Goal: Find contact information: Find contact information

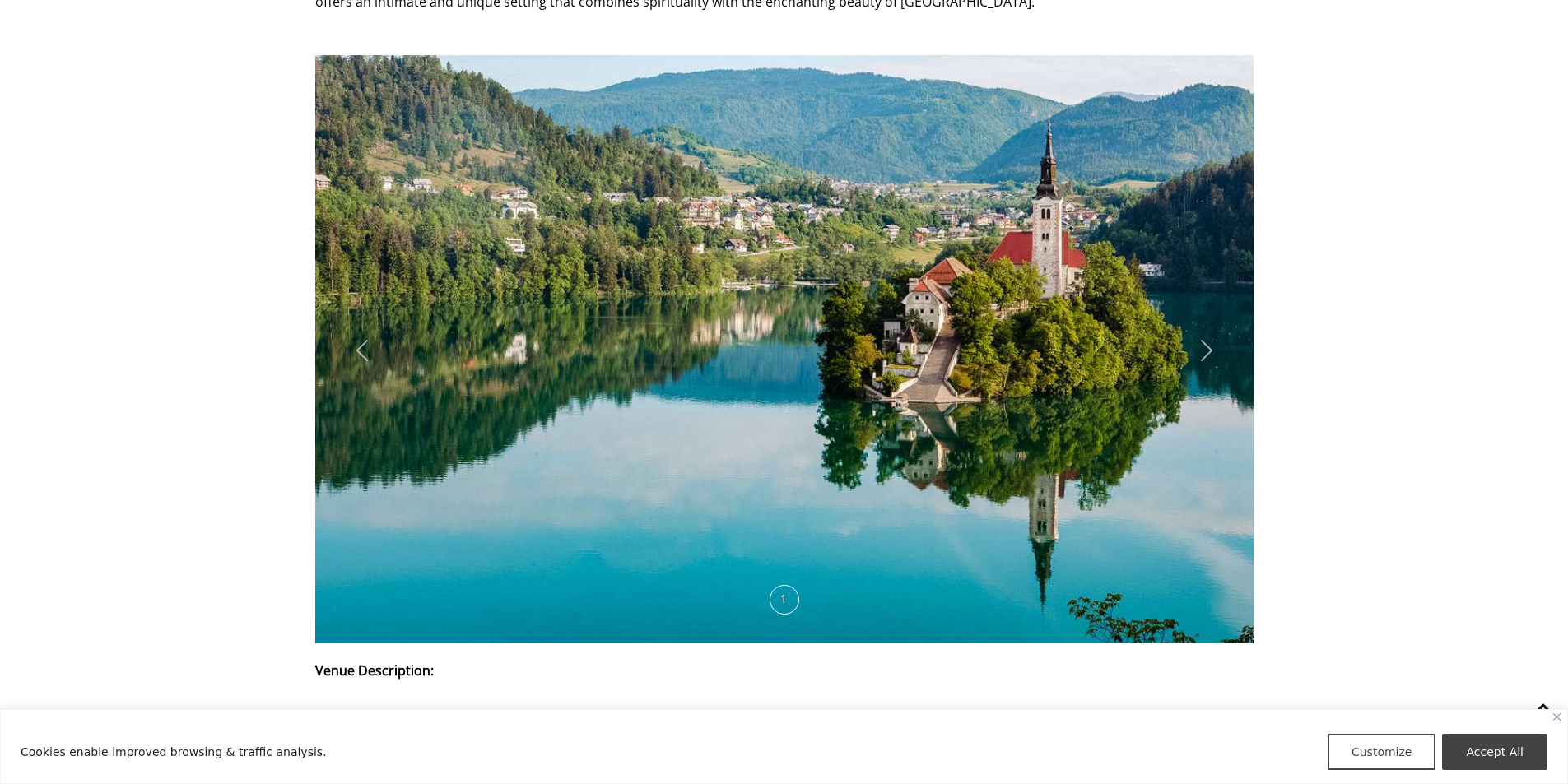
scroll to position [4277, 0]
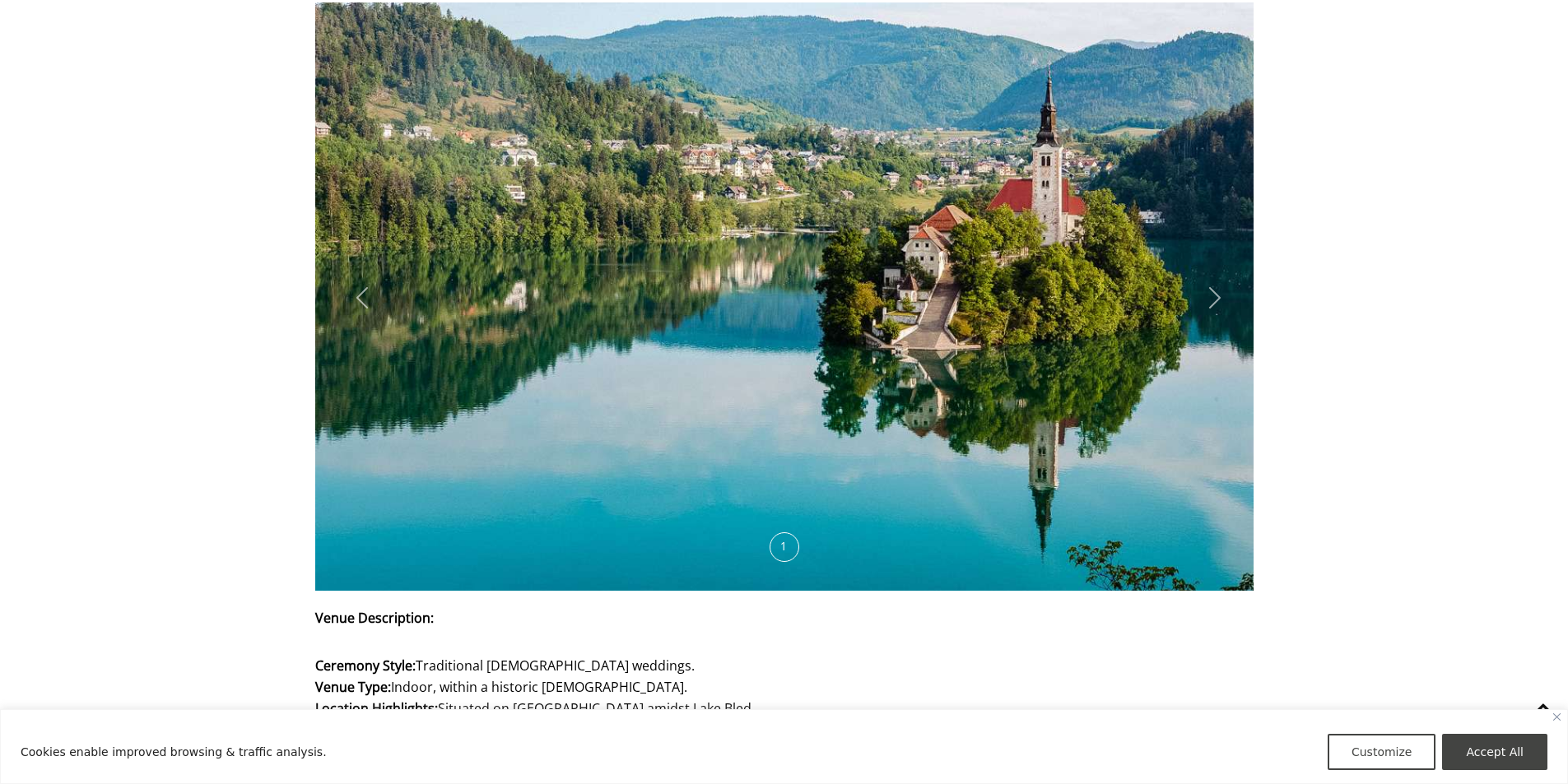
click at [1201, 269] on div at bounding box center [1207, 297] width 45 height 55
click at [1215, 287] on icon at bounding box center [1215, 298] width 12 height 21
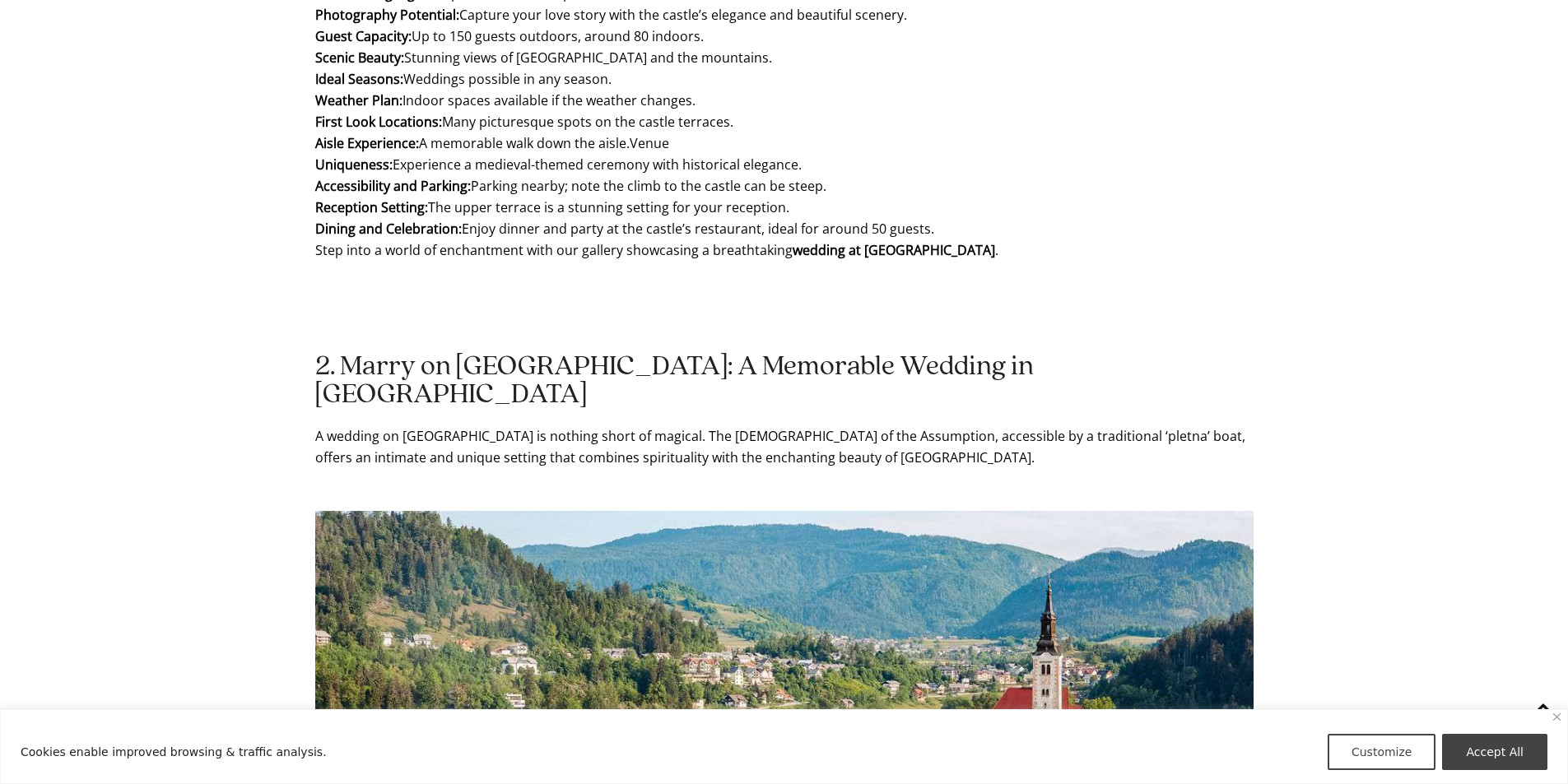
scroll to position [4030, 0]
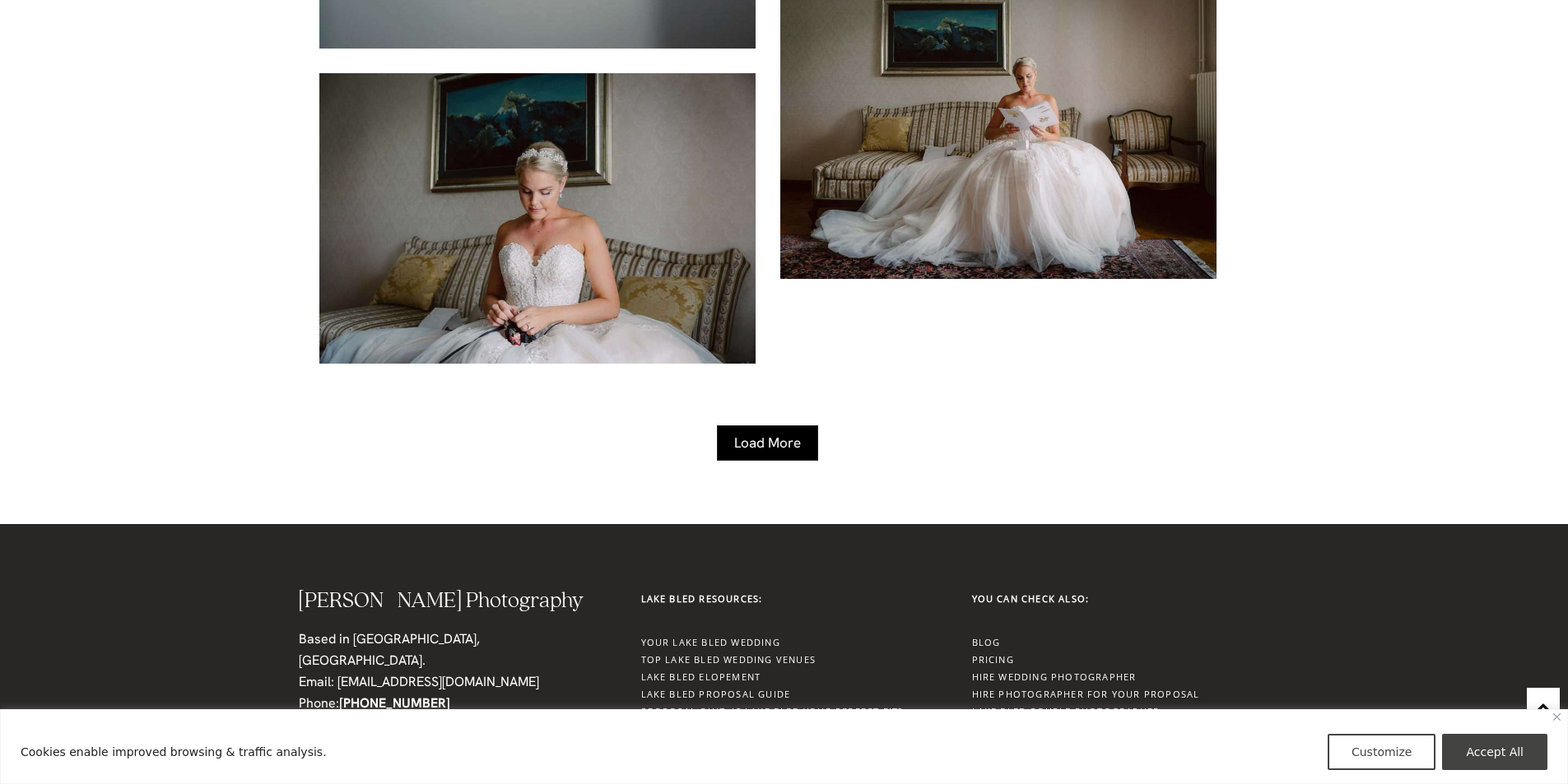
scroll to position [5840, 0]
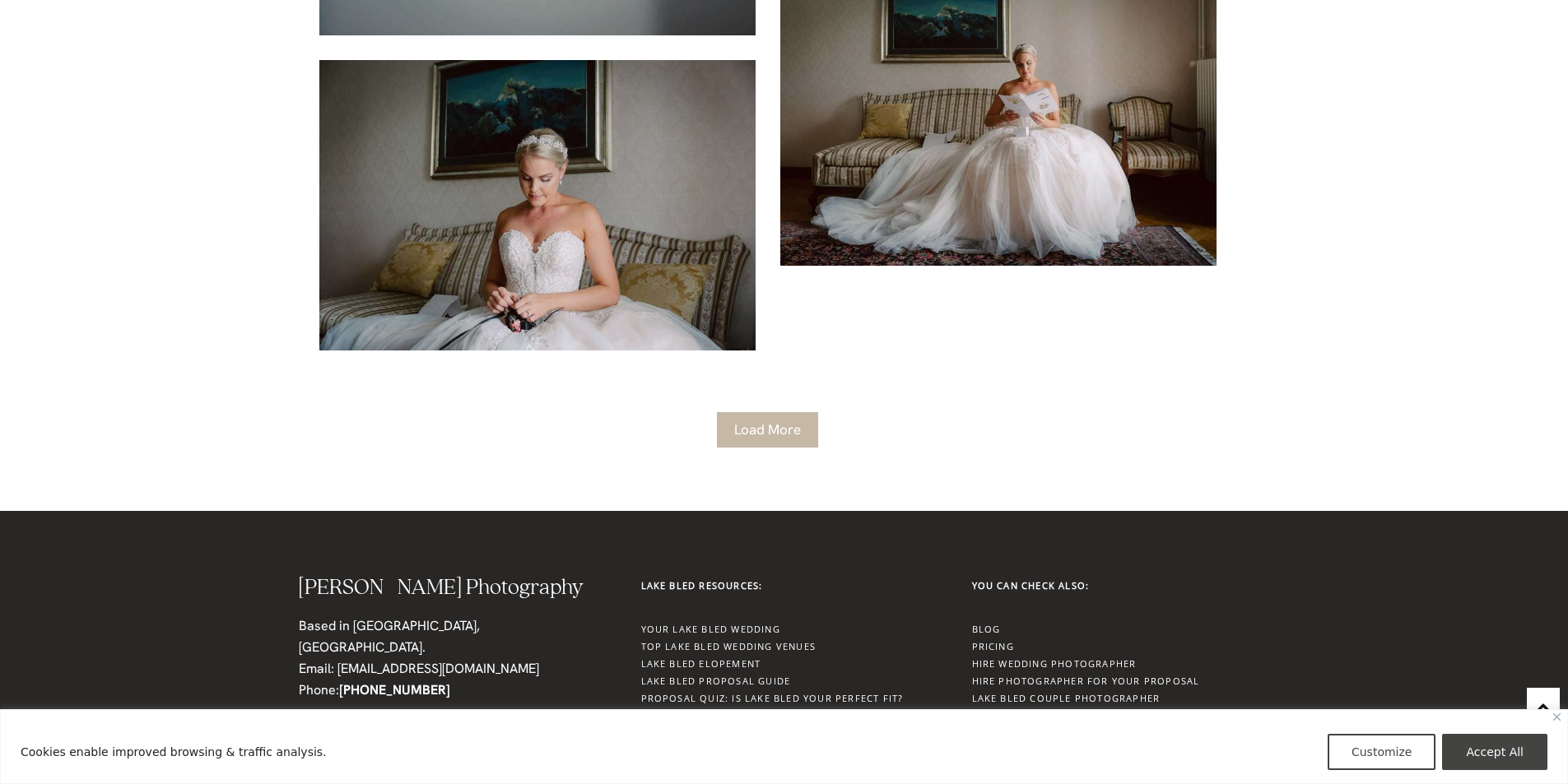
click at [778, 421] on link "Load More" at bounding box center [768, 430] width 101 height 35
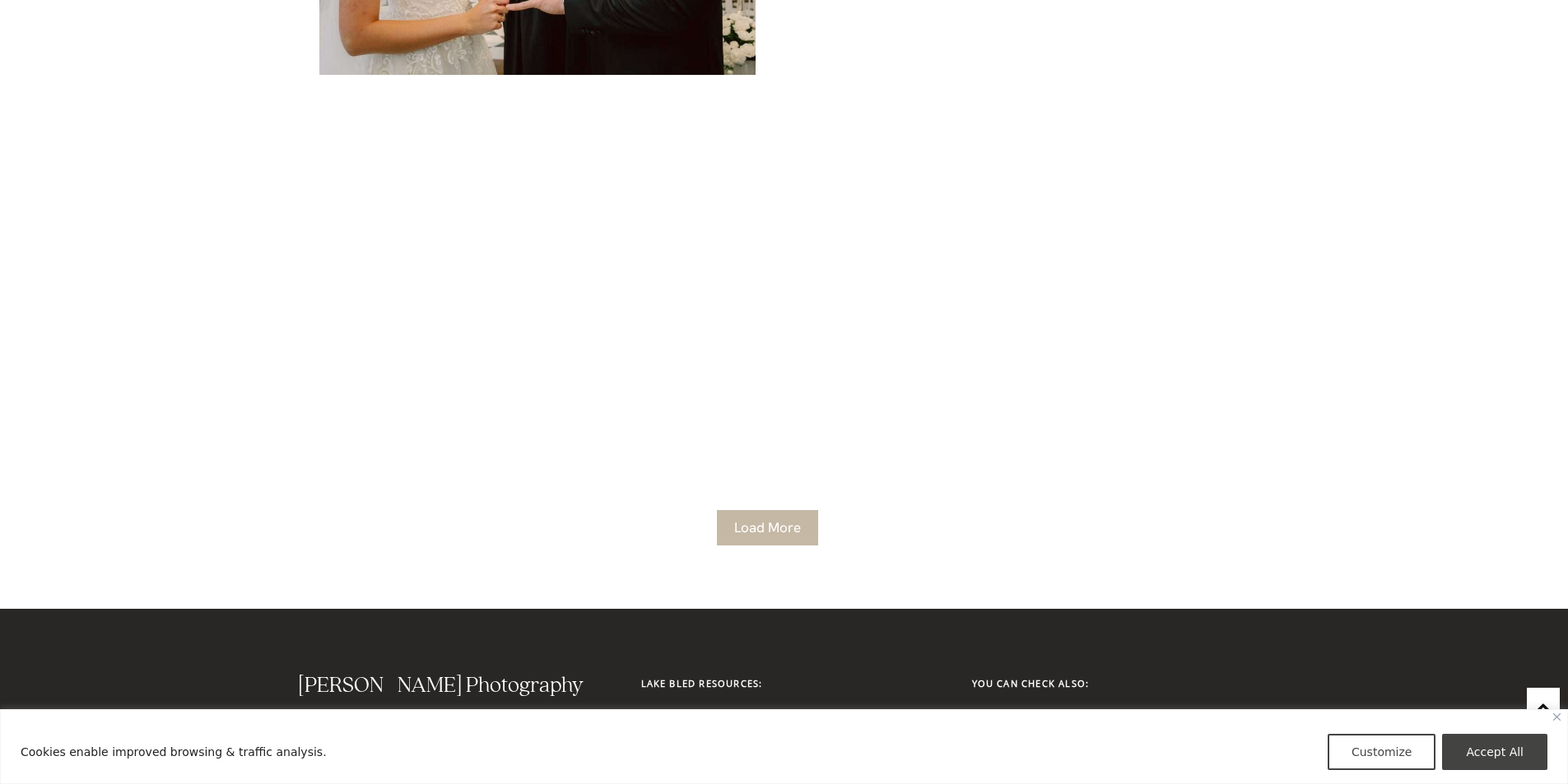
scroll to position [10117, 0]
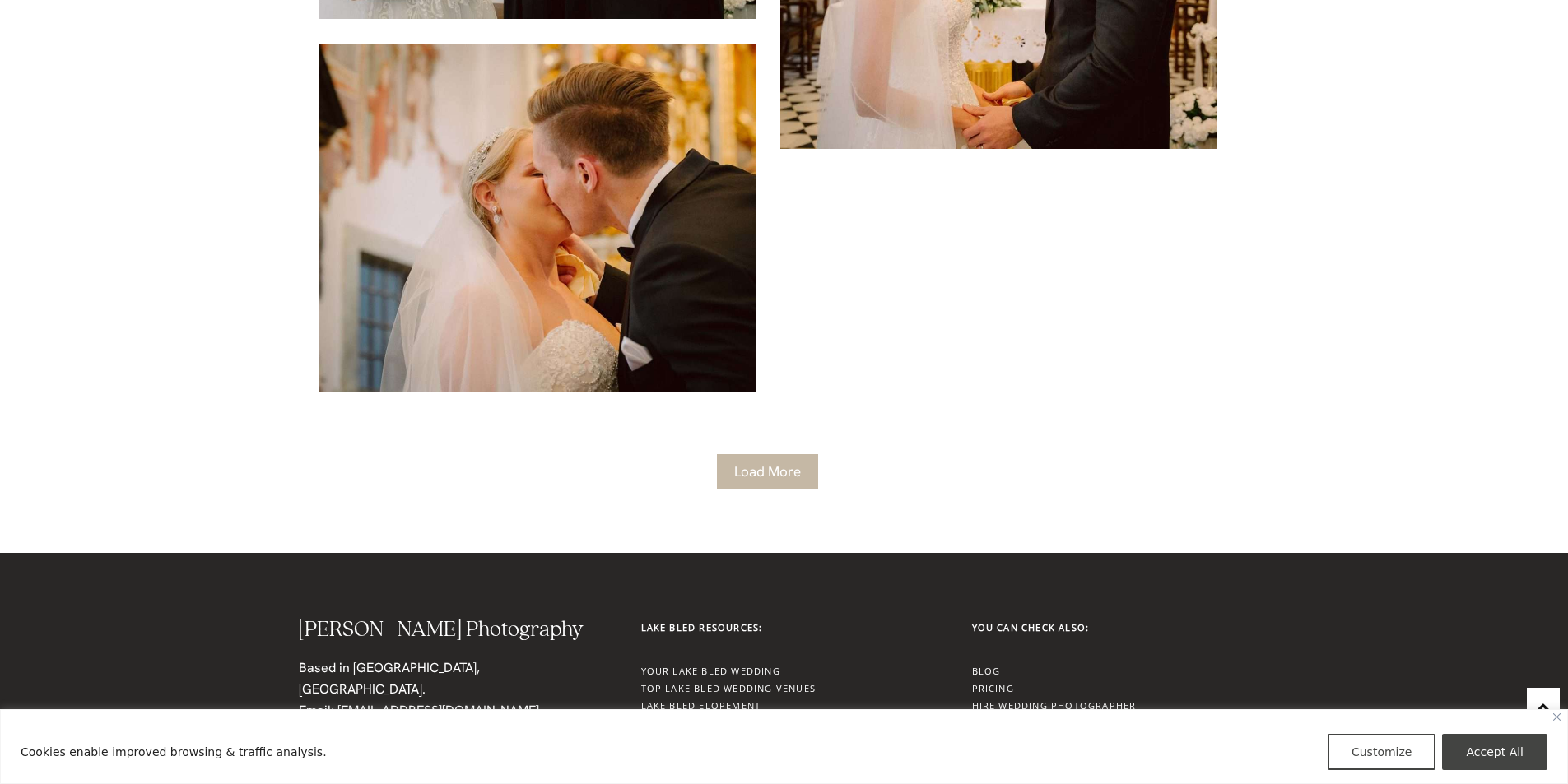
click at [805, 475] on link "Load More" at bounding box center [768, 472] width 101 height 35
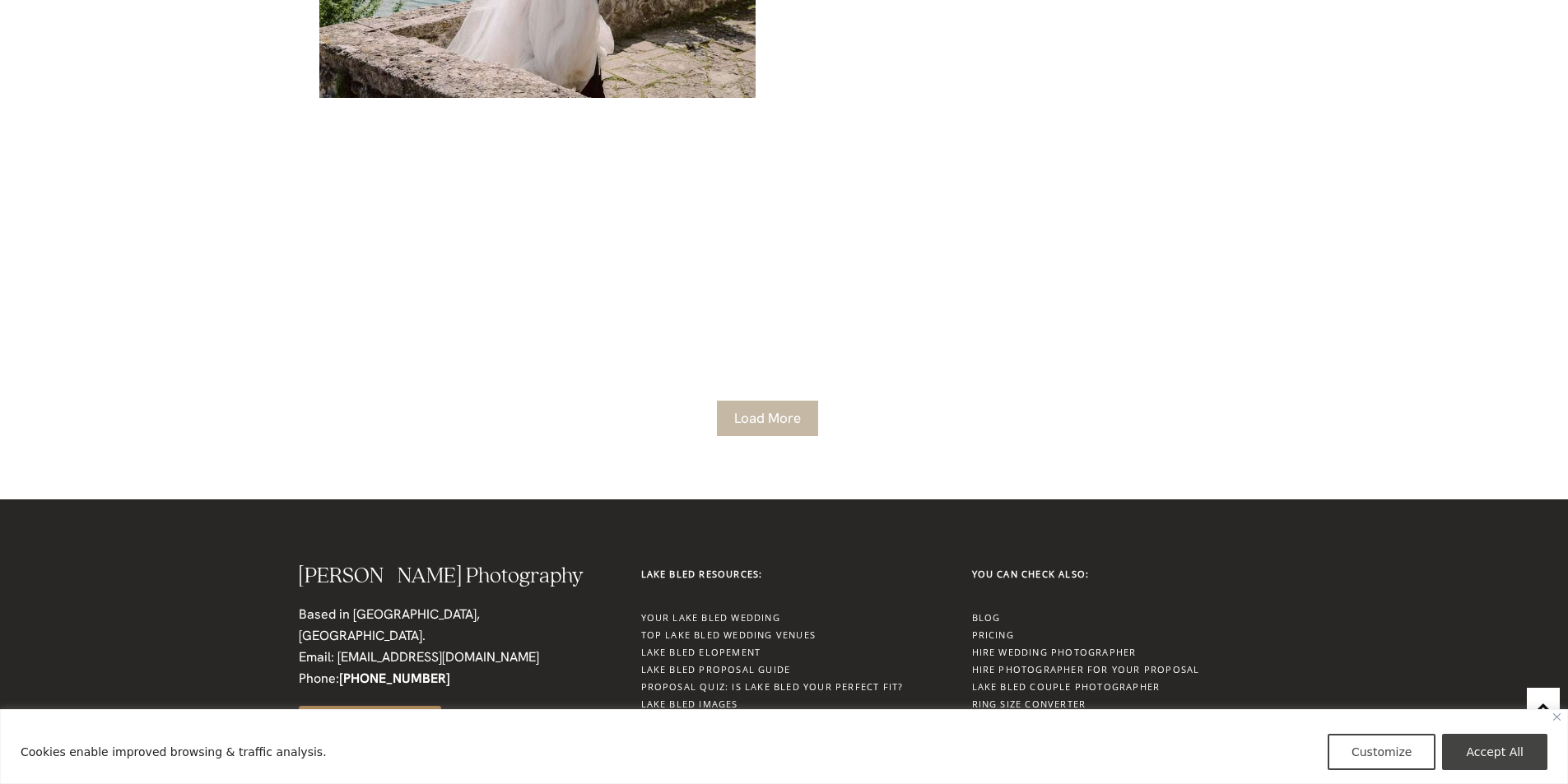
scroll to position [14476, 0]
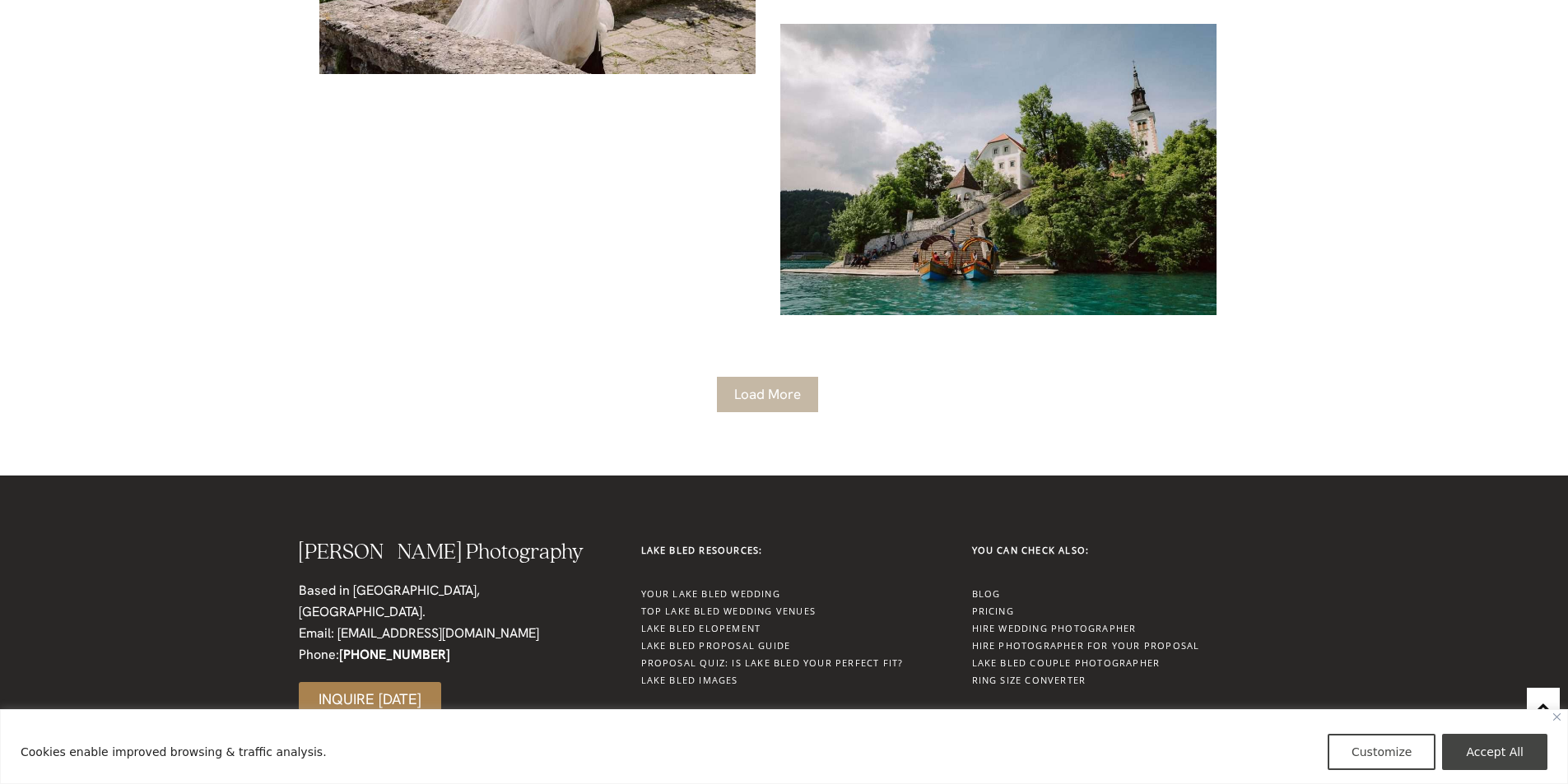
click at [764, 401] on link "Load More" at bounding box center [768, 394] width 101 height 35
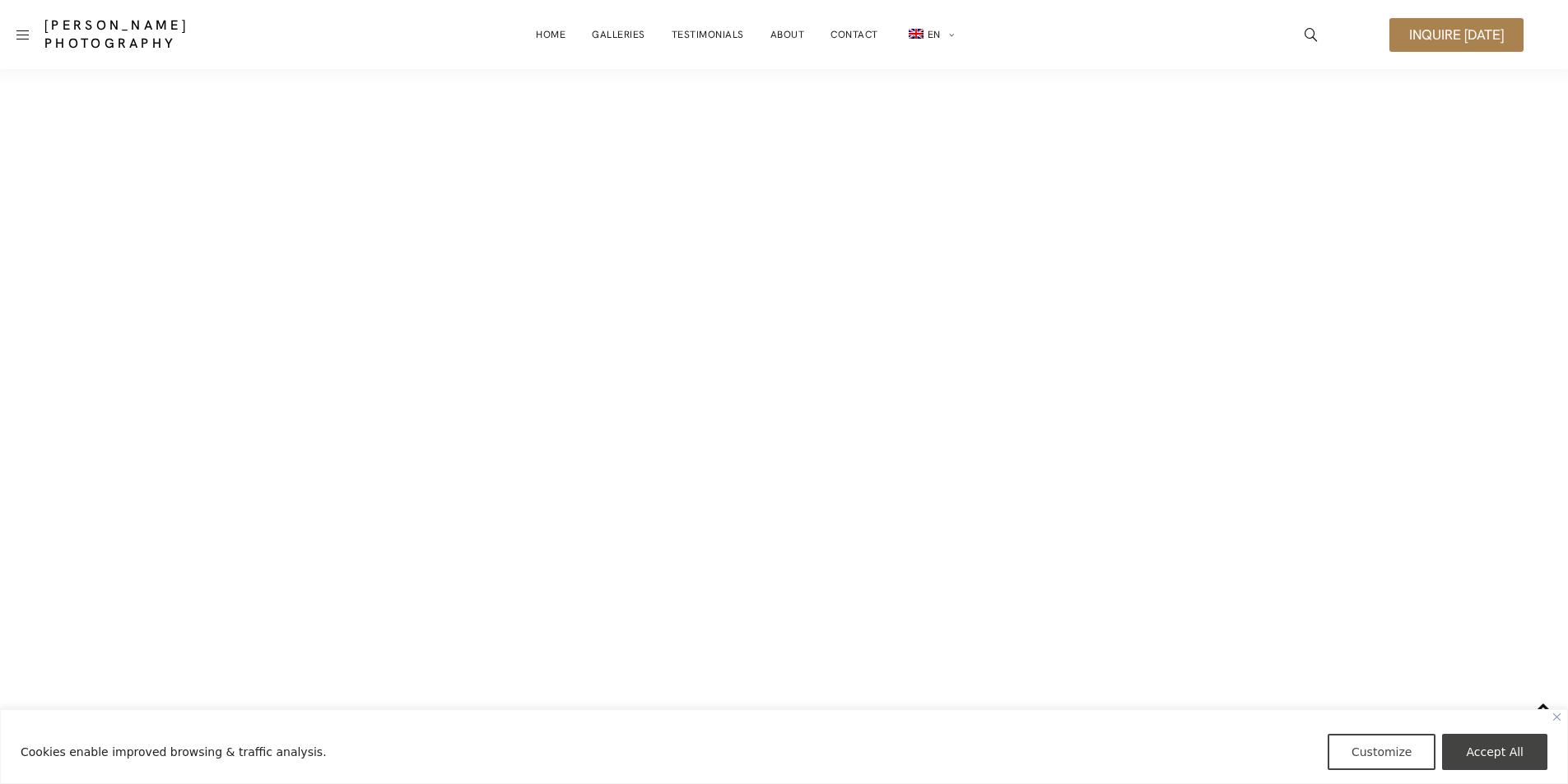
scroll to position [11515, 0]
